Goal: Task Accomplishment & Management: Manage account settings

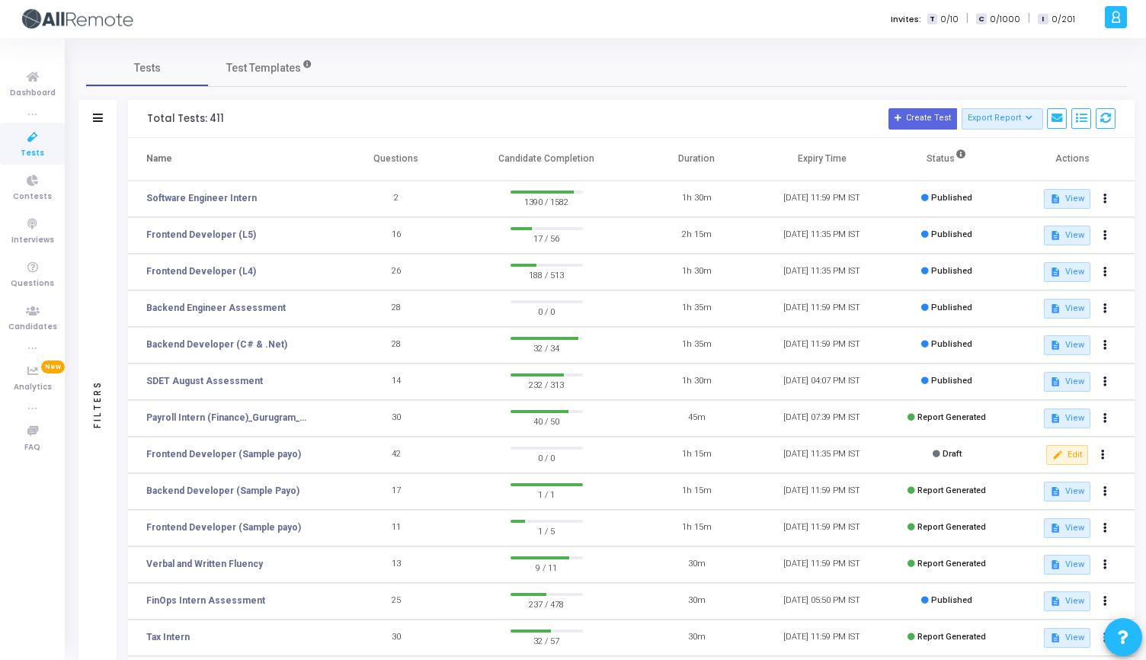
click at [1121, 19] on icon at bounding box center [1115, 17] width 11 height 18
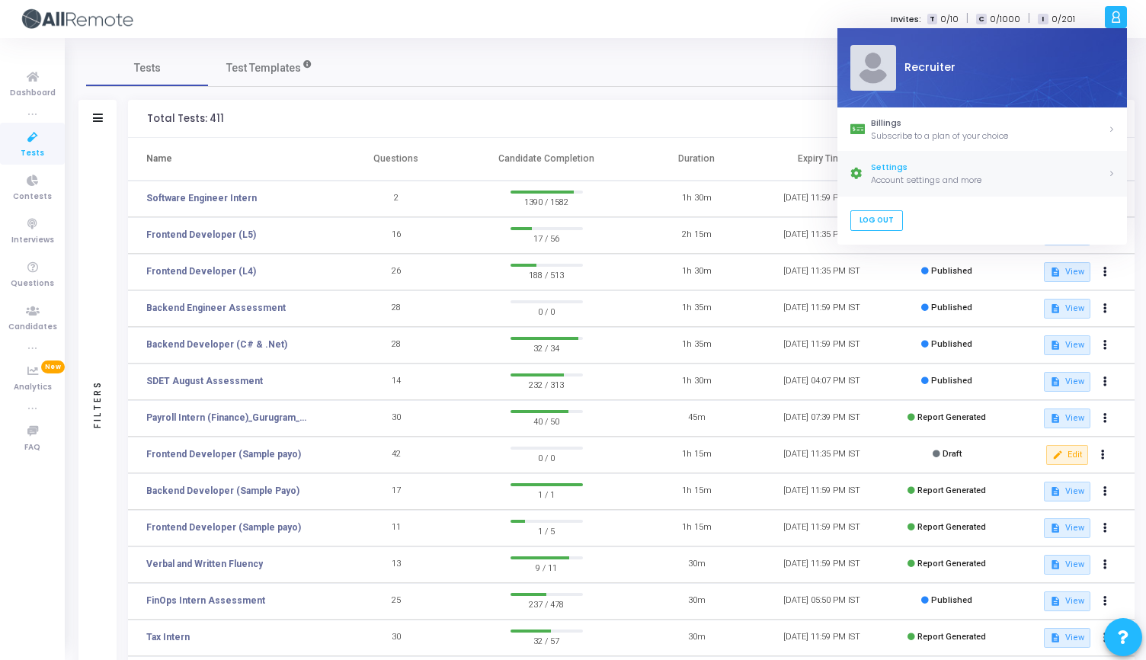
click at [897, 165] on div "Settings" at bounding box center [989, 168] width 237 height 13
select select "91"
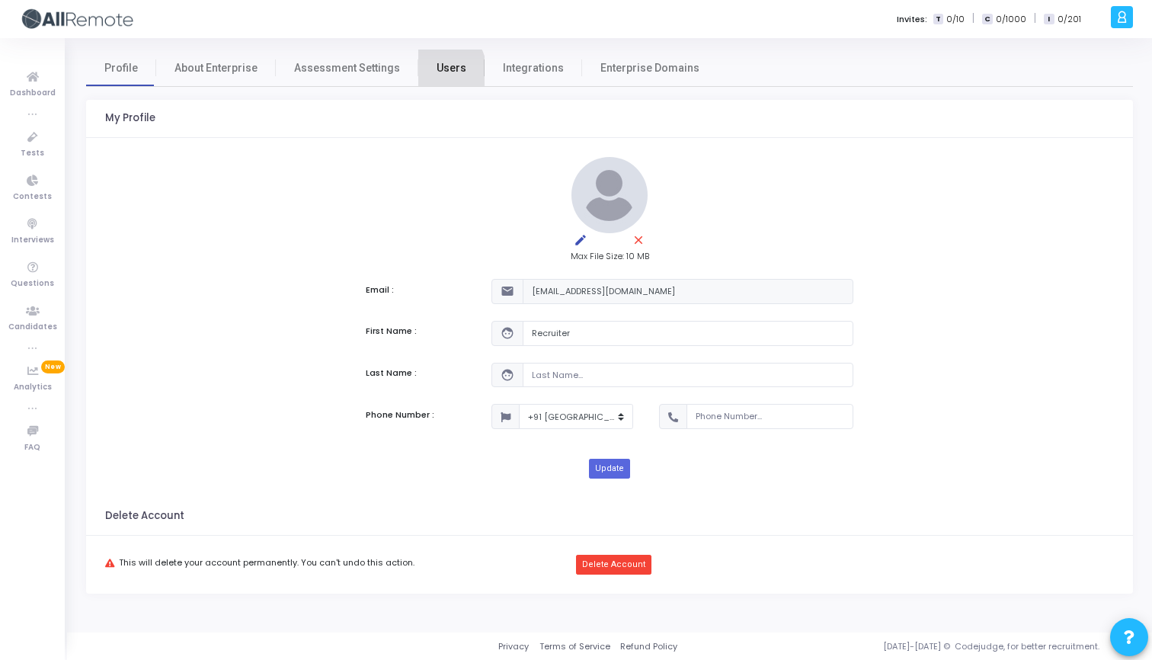
click at [425, 72] on link "Users" at bounding box center [451, 68] width 66 height 37
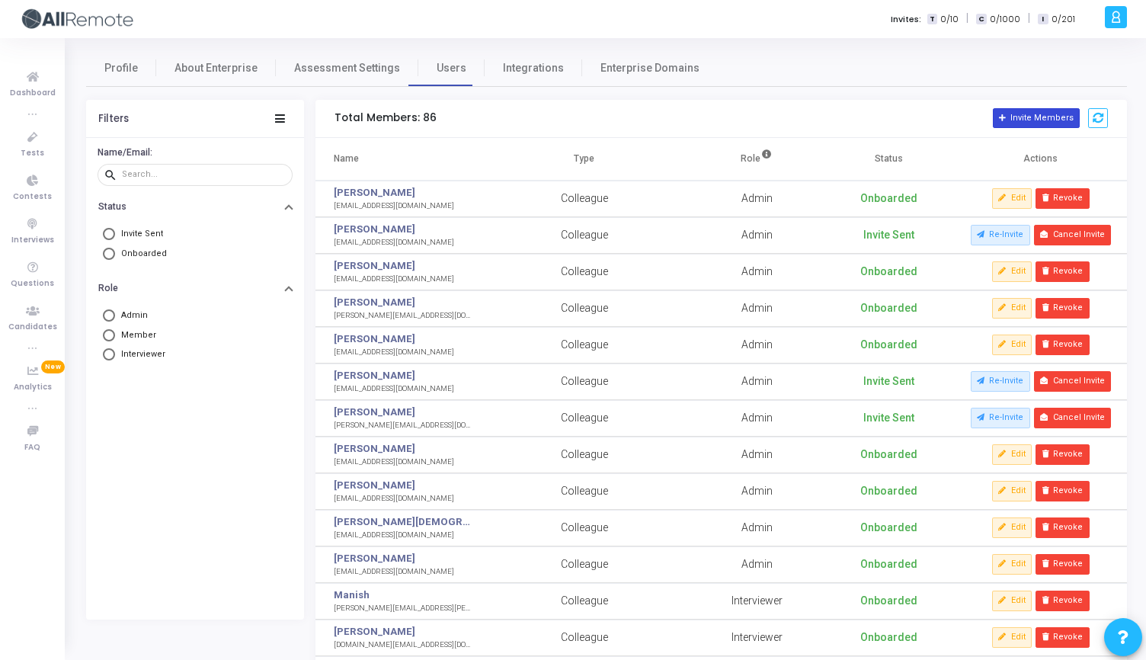
click at [1021, 120] on button "Invite Members" at bounding box center [1036, 118] width 87 height 20
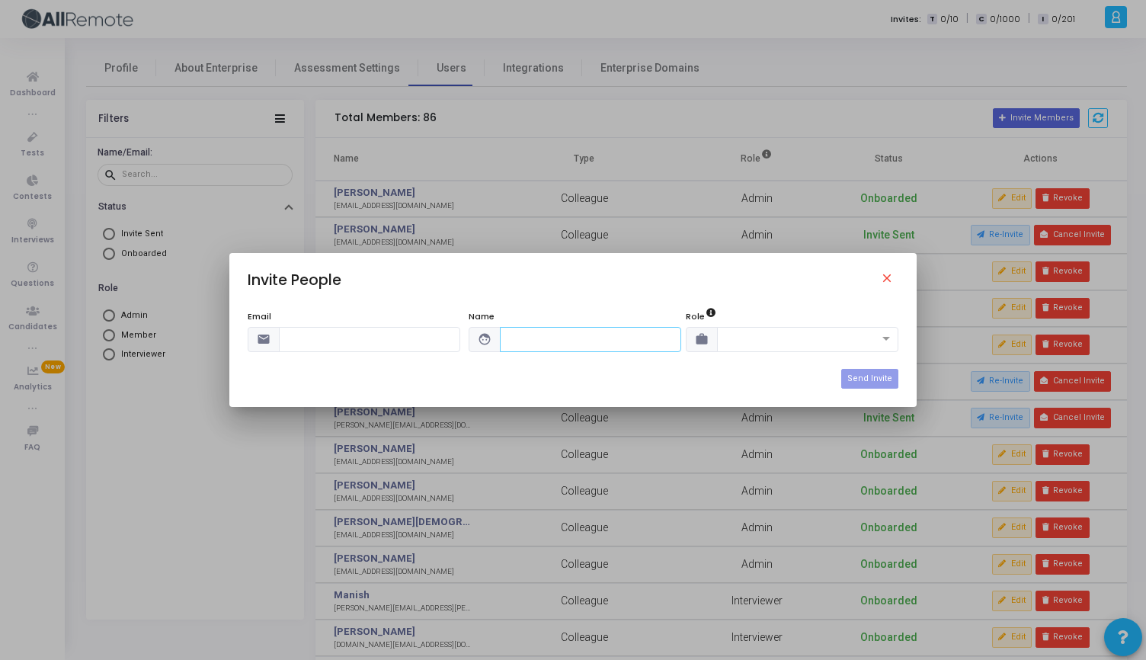
click at [574, 335] on input "text" at bounding box center [590, 339] width 181 height 25
paste input "[PERSON_NAME]"
type input "[PERSON_NAME]"
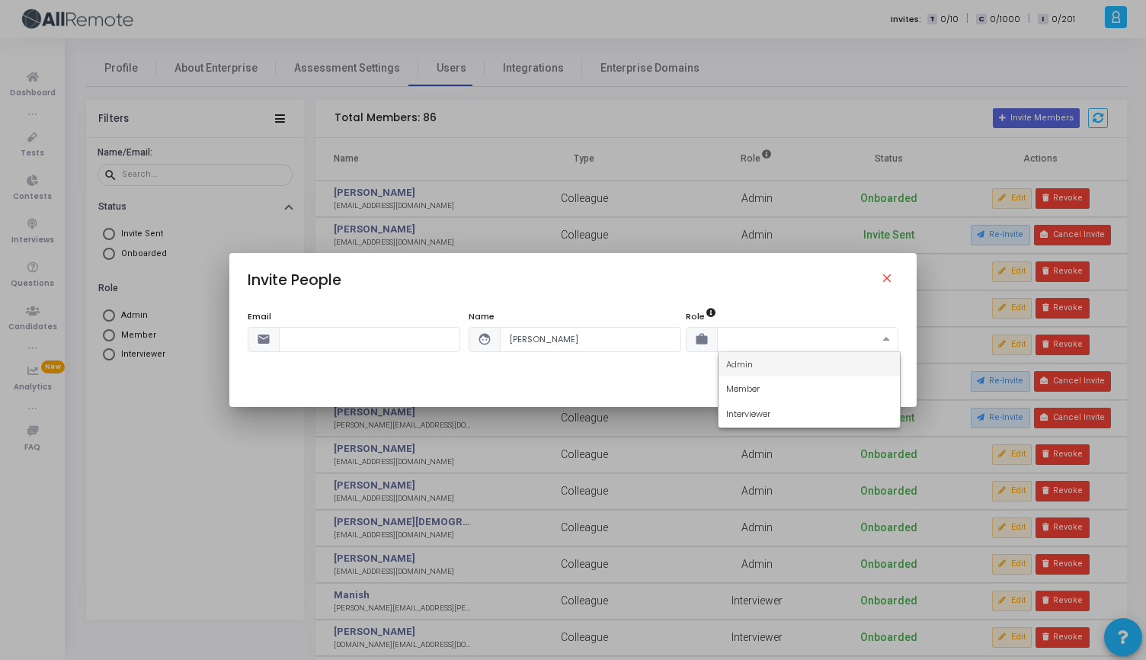
click at [890, 335] on span at bounding box center [888, 339] width 19 height 13
click at [758, 371] on div "Admin" at bounding box center [809, 364] width 181 height 25
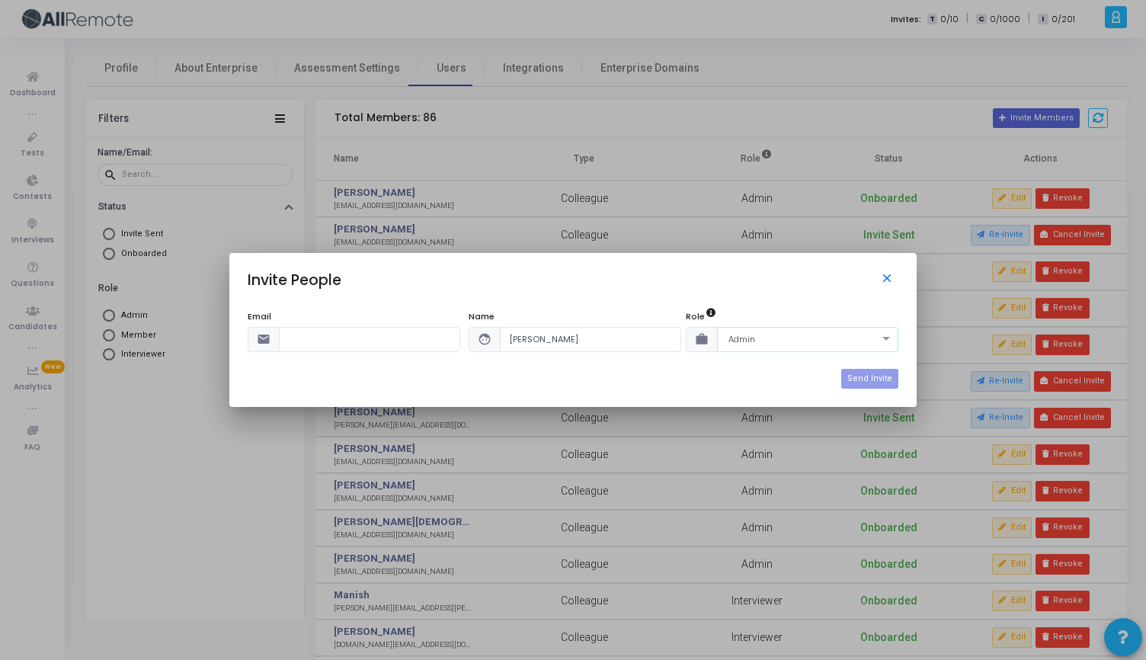
click at [888, 281] on mat-icon "close" at bounding box center [889, 280] width 18 height 18
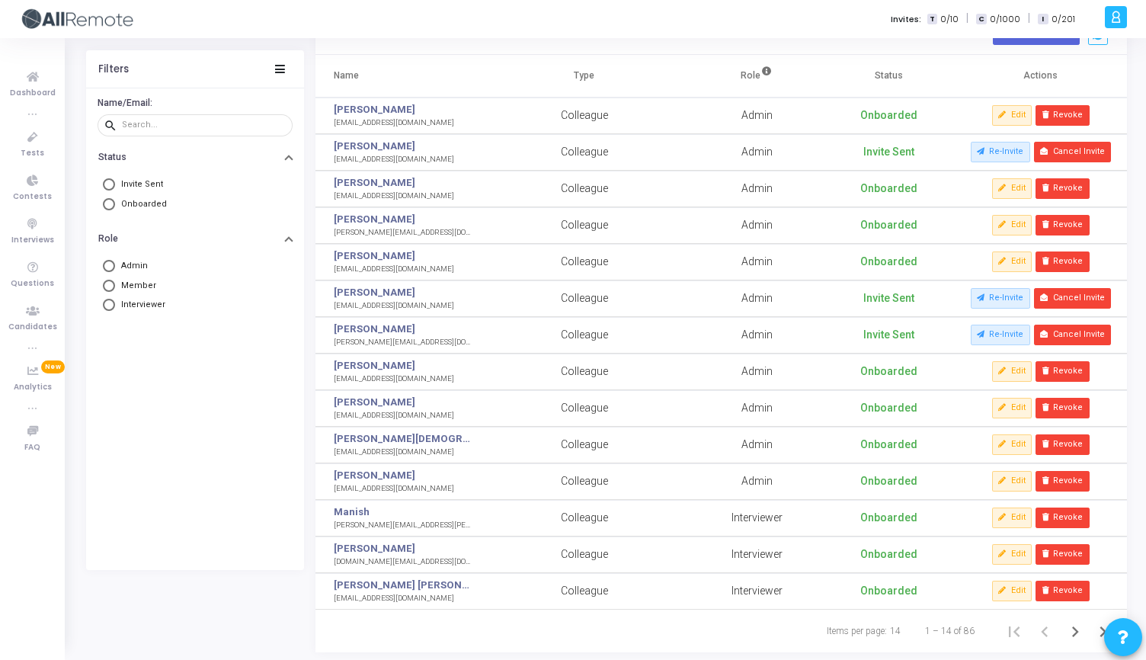
scroll to position [114, 0]
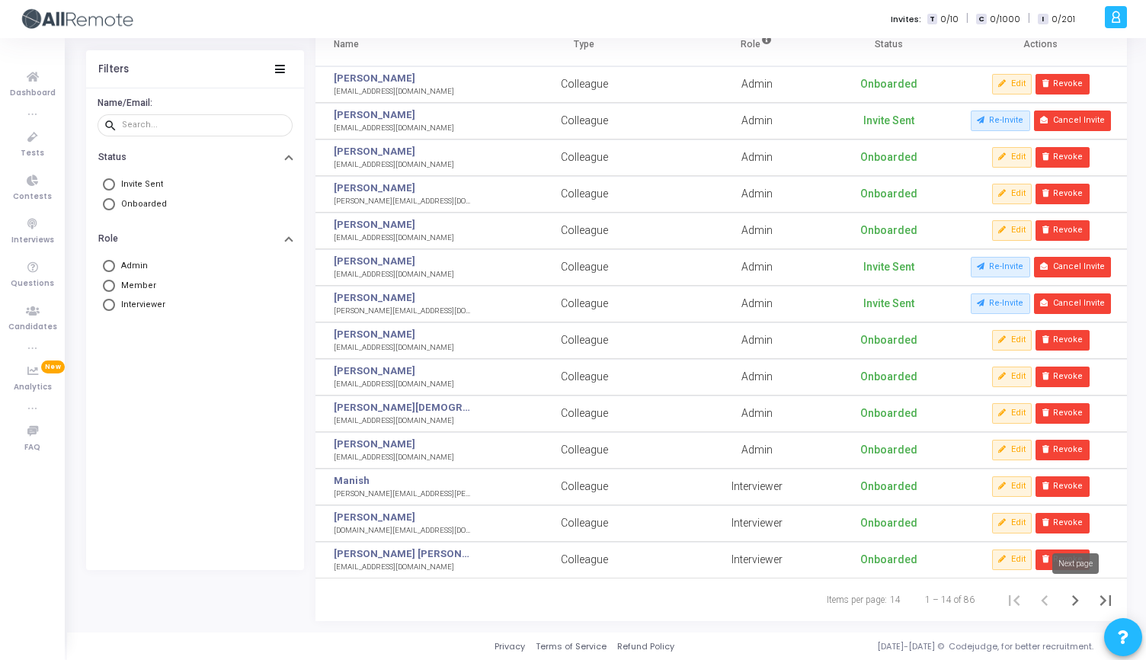
click at [1078, 601] on icon "Next page" at bounding box center [1075, 600] width 21 height 21
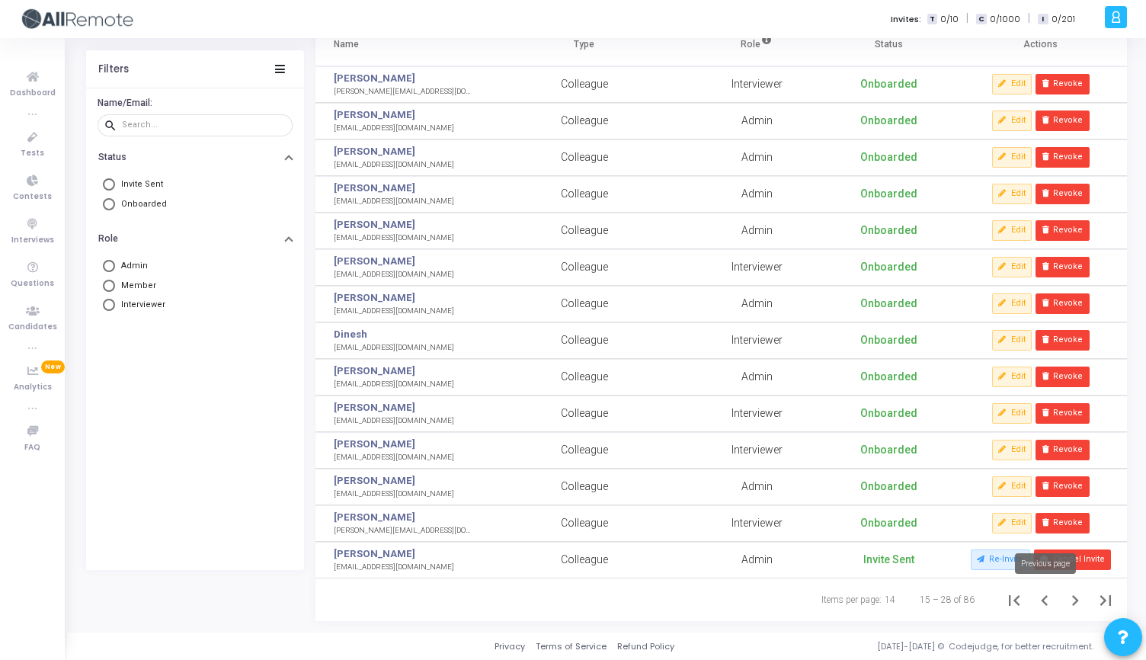
click at [1044, 598] on icon "Previous page" at bounding box center [1044, 600] width 7 height 11
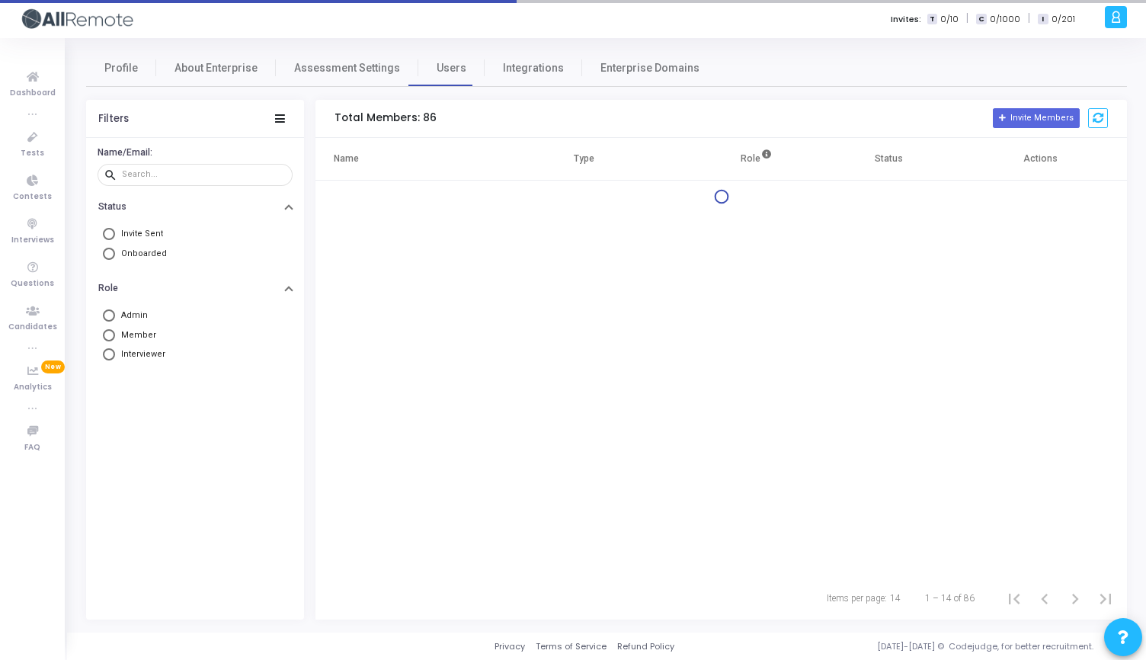
scroll to position [0, 0]
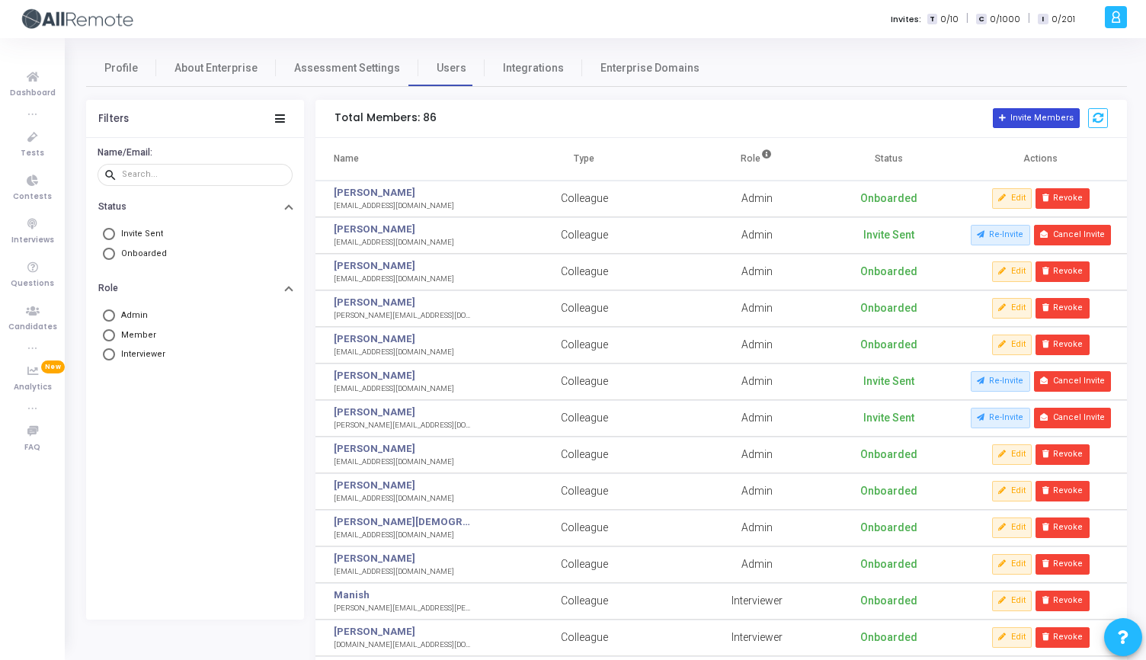
click at [1035, 119] on button "Invite Members" at bounding box center [1036, 118] width 87 height 20
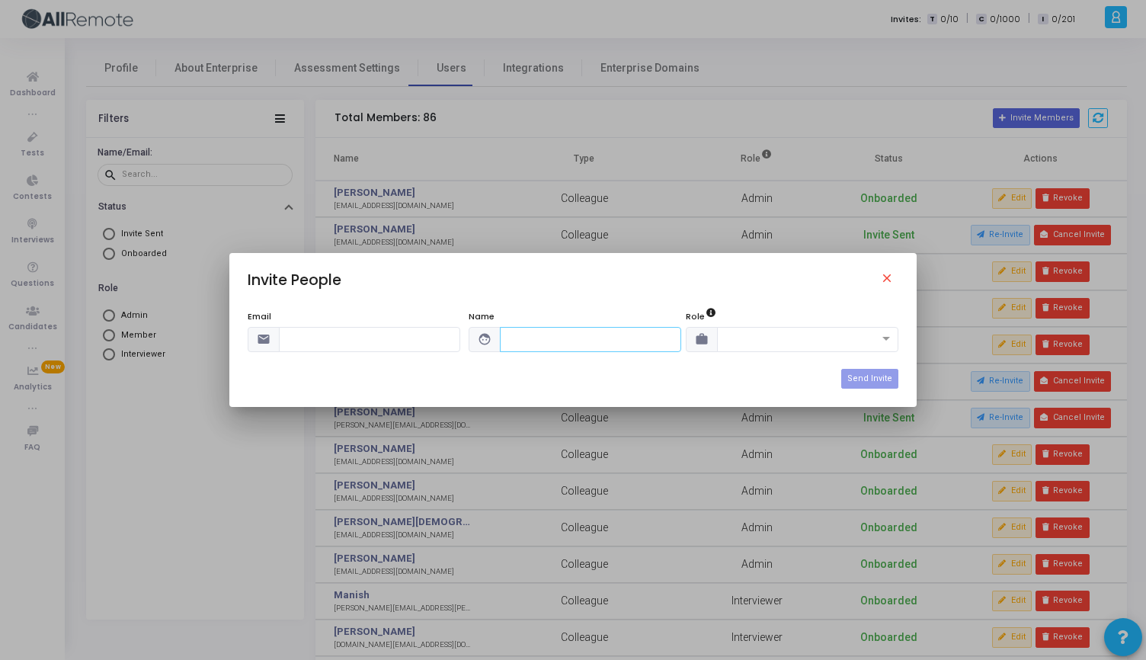
click at [598, 332] on input "text" at bounding box center [590, 339] width 181 height 25
paste input "[PERSON_NAME]"
type input "[PERSON_NAME]"
click at [891, 341] on span at bounding box center [888, 339] width 19 height 13
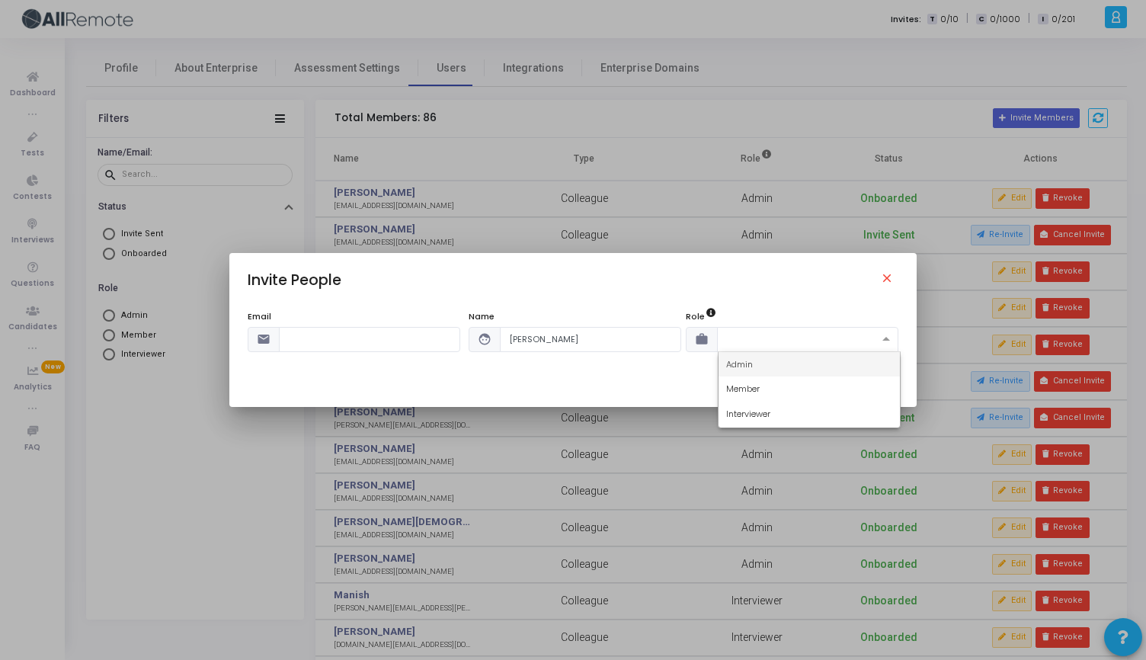
click at [779, 364] on div "Admin" at bounding box center [809, 364] width 181 height 25
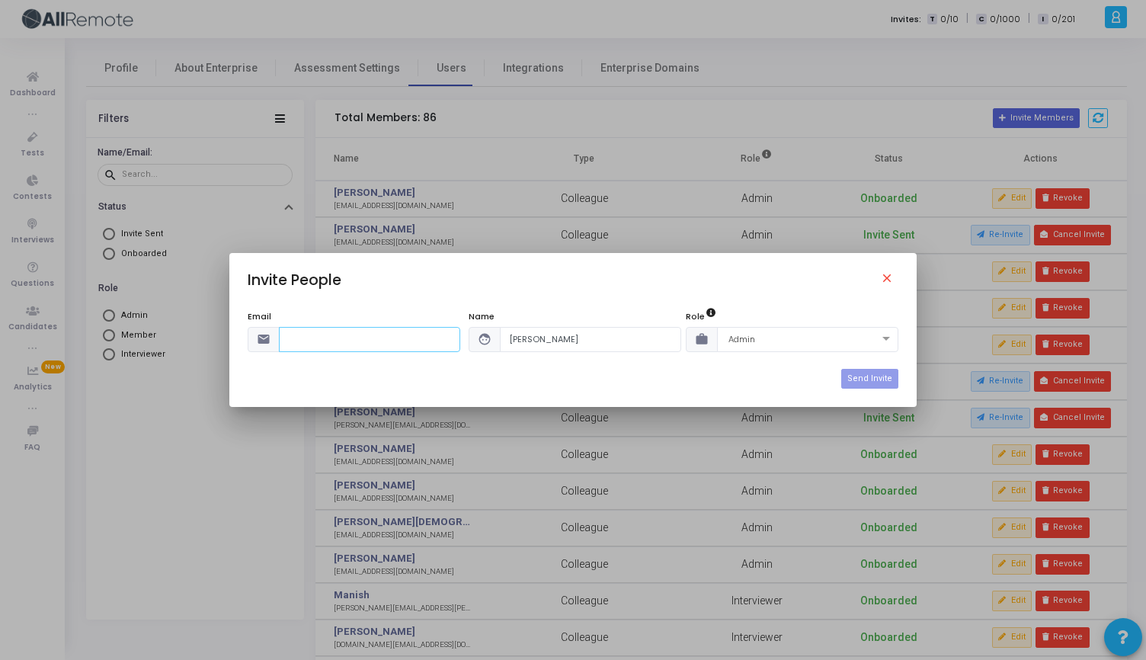
click at [434, 337] on input "text" at bounding box center [369, 339] width 181 height 25
paste input "[EMAIL_ADDRESS][DOMAIN_NAME]"
type input "[EMAIL_ADDRESS][DOMAIN_NAME]"
click at [867, 376] on button "Send Invite" at bounding box center [869, 379] width 57 height 20
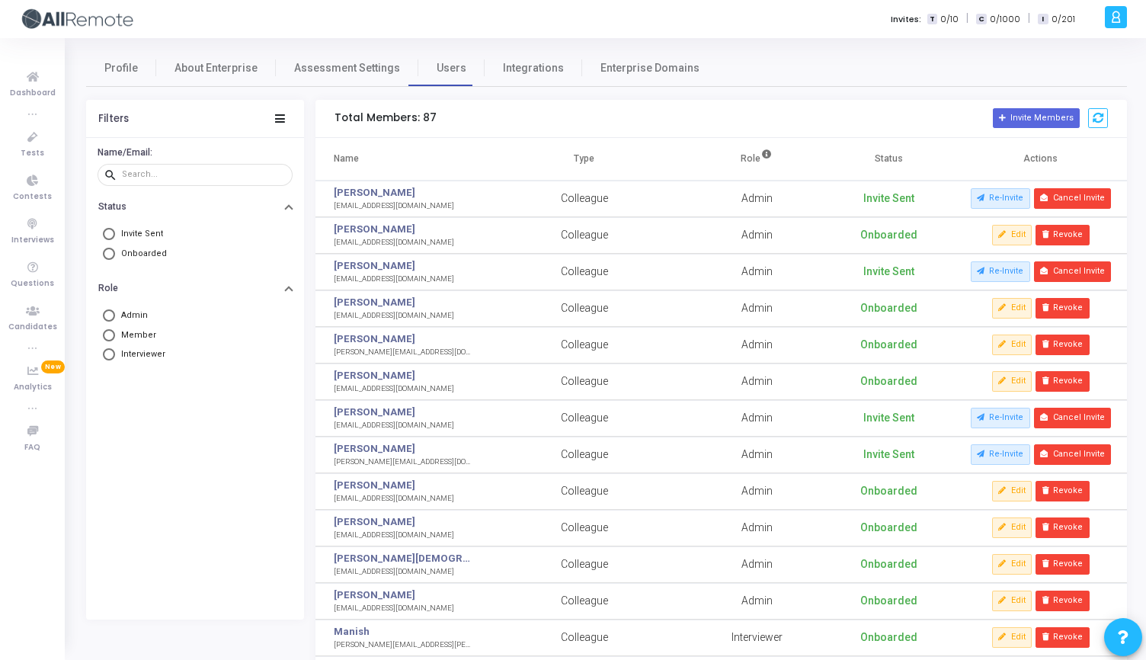
click at [1123, 15] on div at bounding box center [1116, 17] width 22 height 22
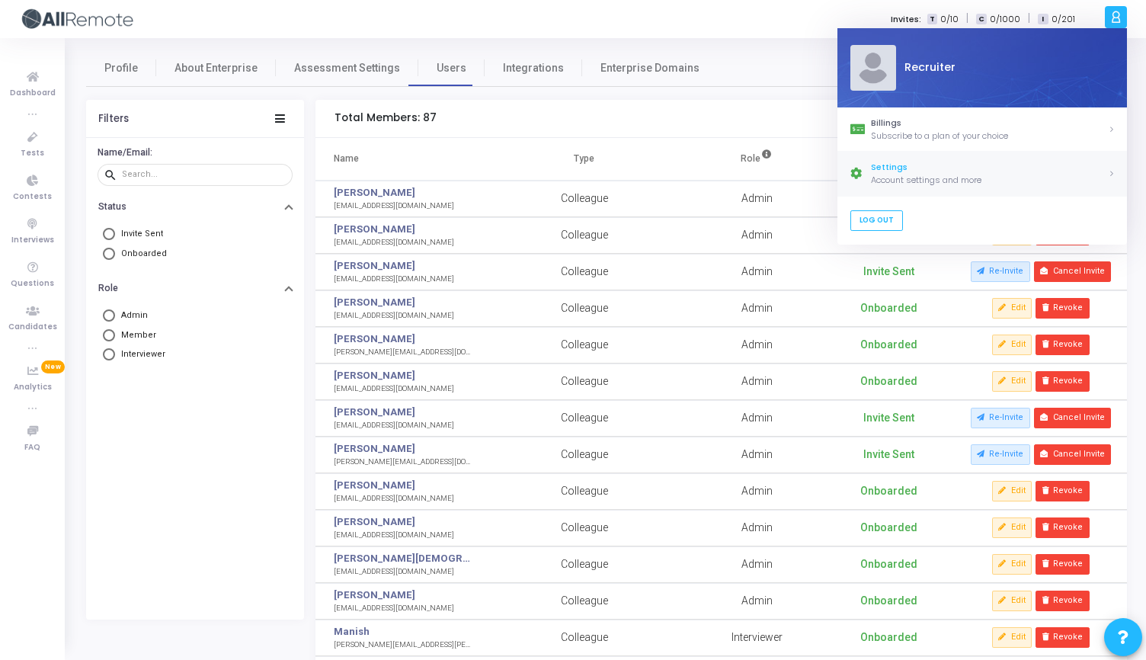
click at [893, 180] on div "Account settings and more" at bounding box center [989, 180] width 237 height 13
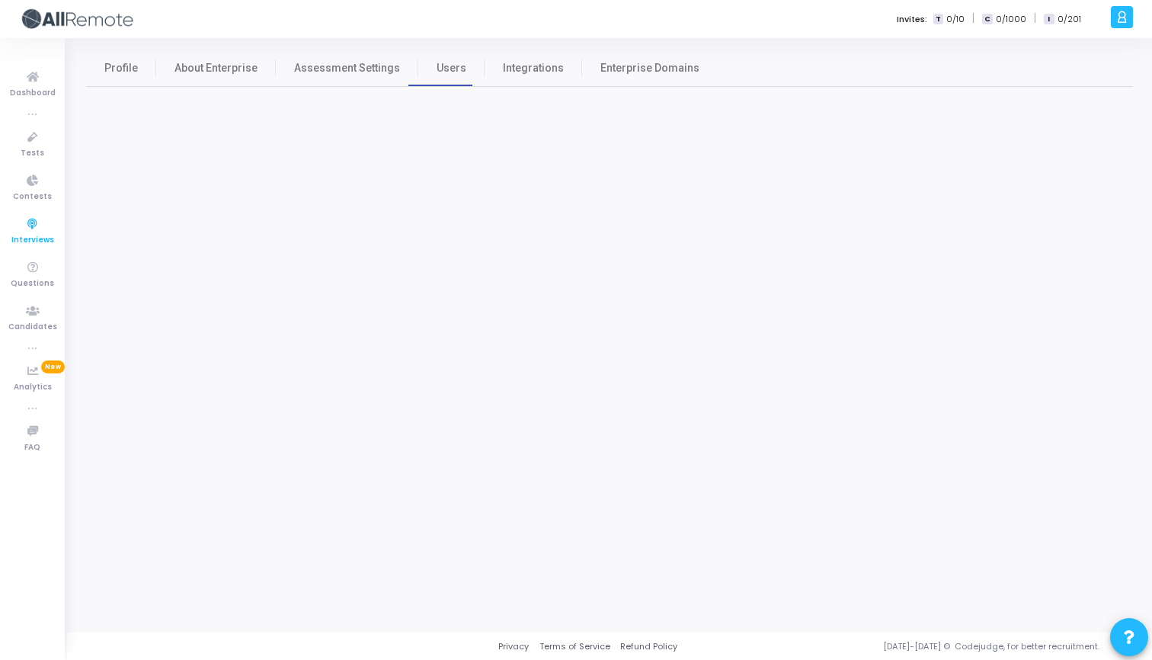
click at [42, 225] on icon at bounding box center [33, 224] width 32 height 19
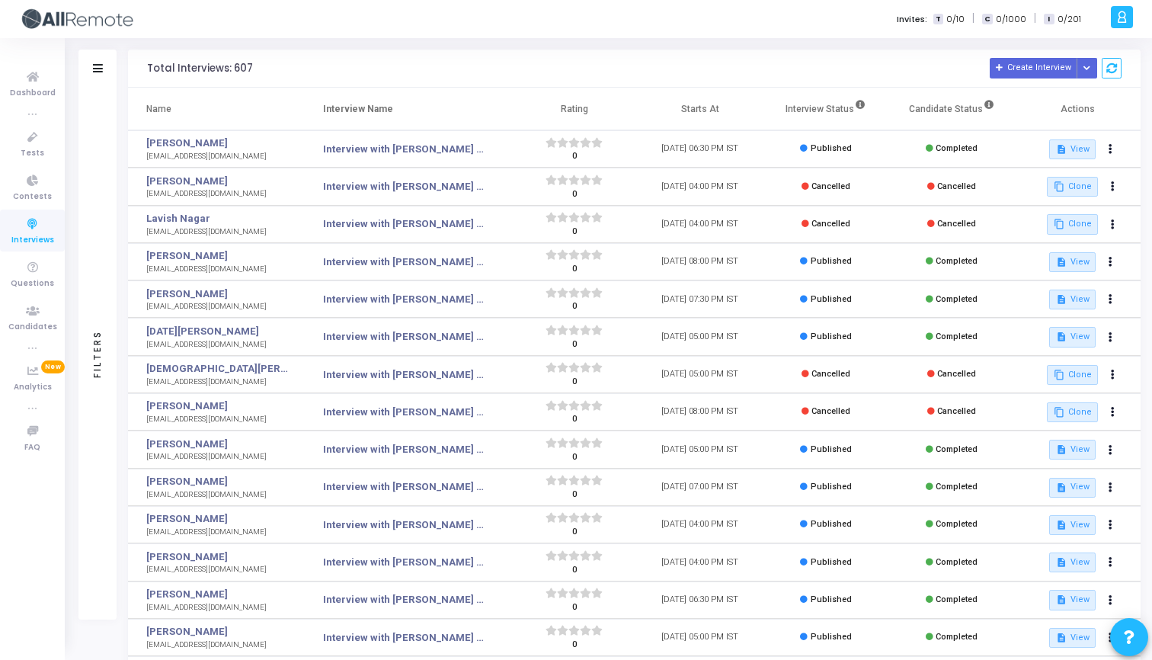
select select "91"
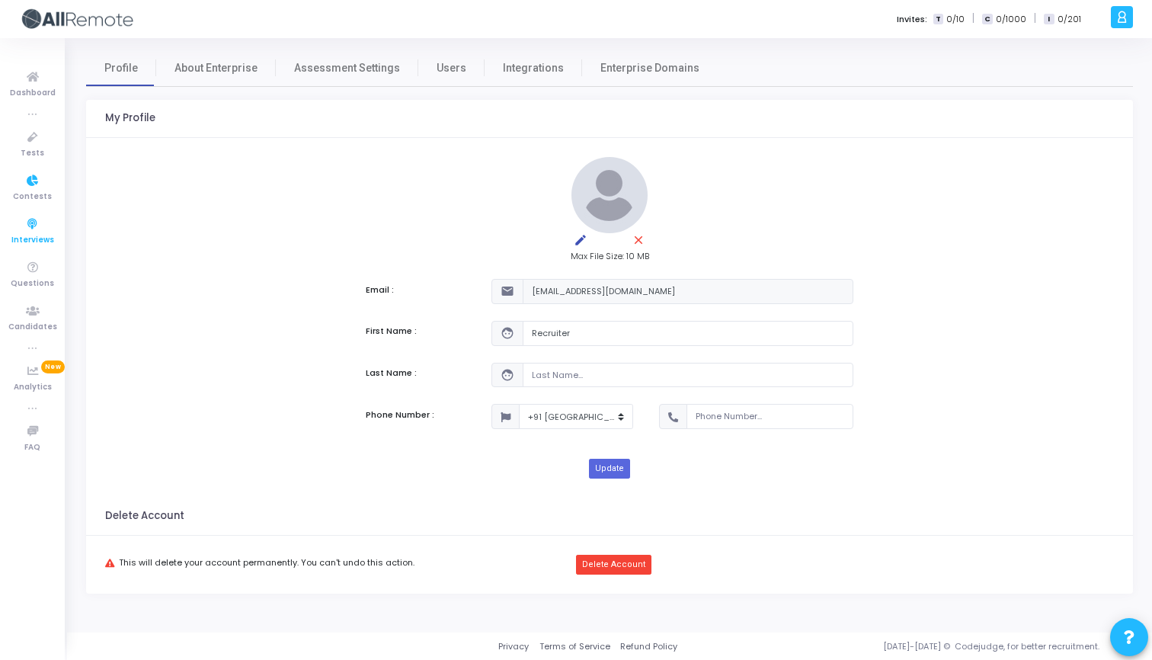
click at [36, 220] on icon at bounding box center [33, 224] width 32 height 19
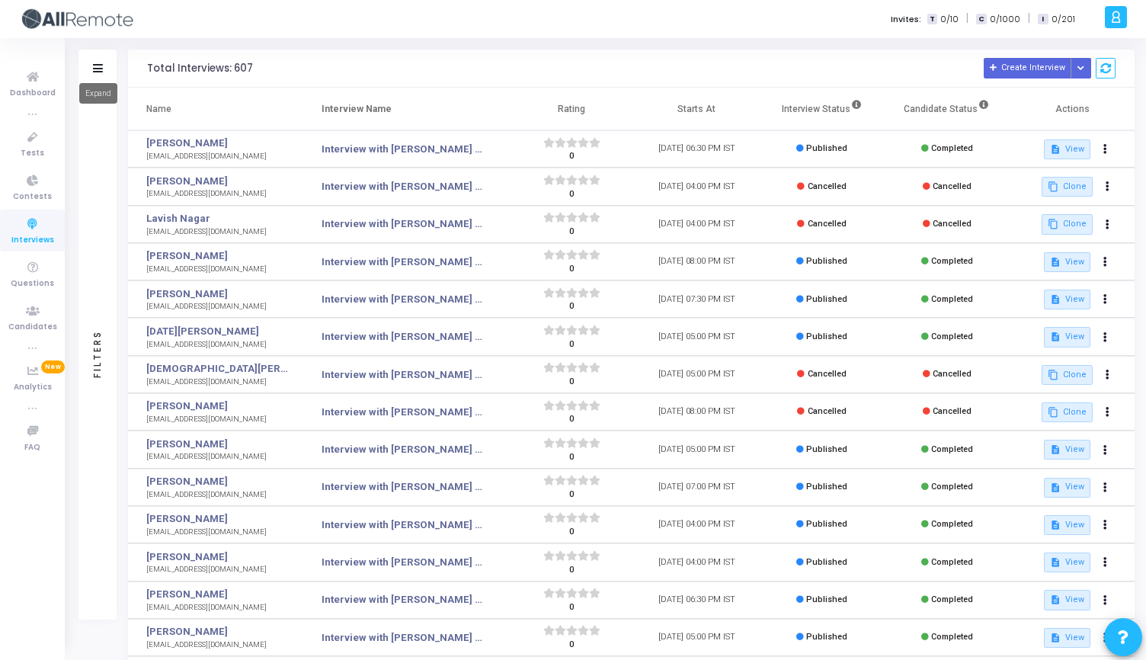
click at [96, 71] on icon at bounding box center [98, 68] width 10 height 8
